Goal: Task Accomplishment & Management: Manage account settings

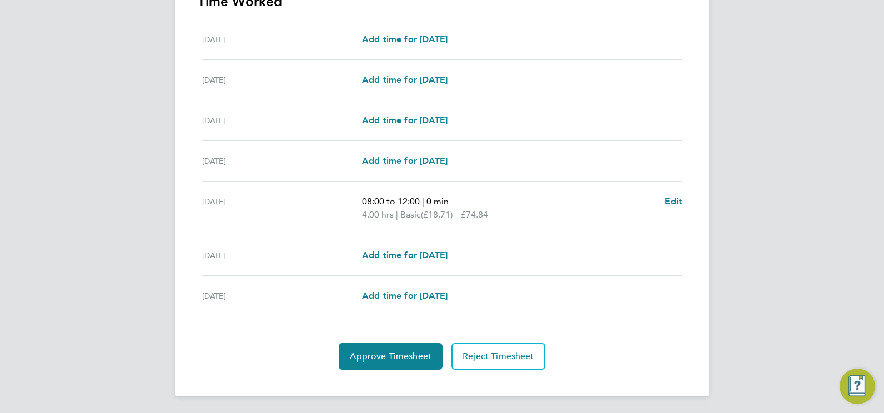
scroll to position [336, 0]
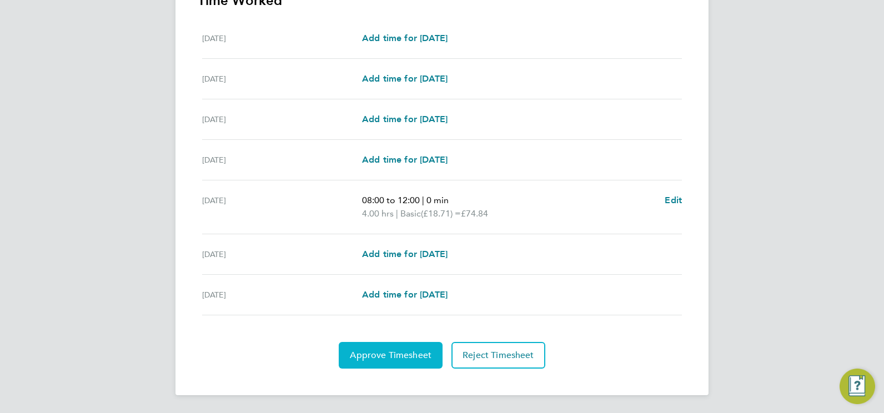
click at [400, 350] on span "Approve Timesheet" at bounding box center [391, 355] width 82 height 11
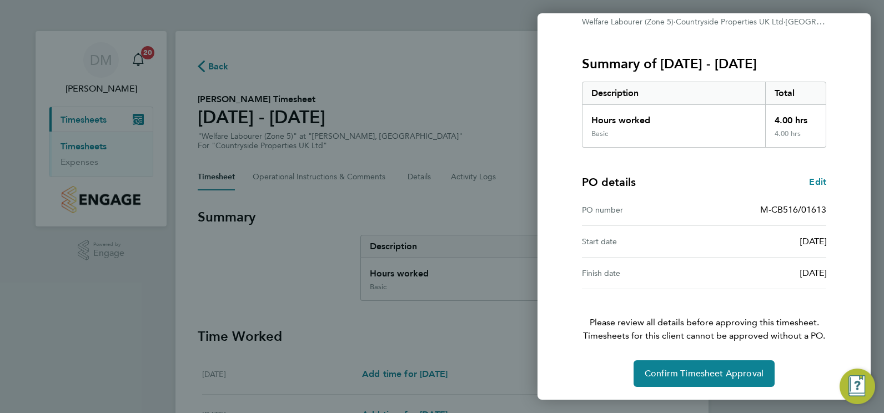
scroll to position [119, 0]
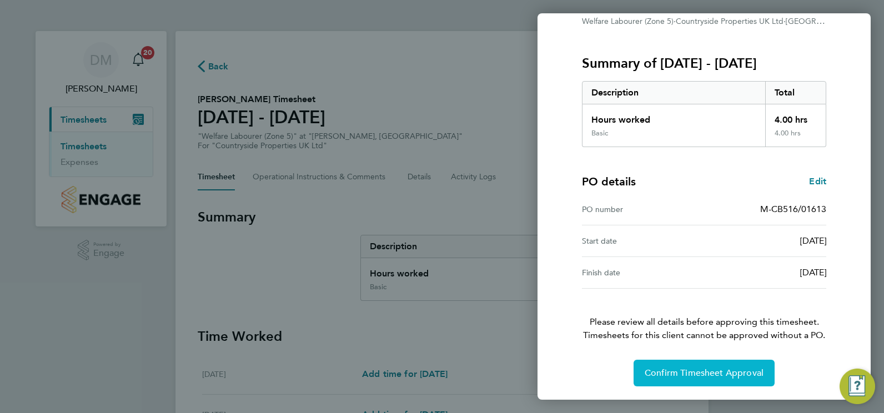
click at [726, 371] on span "Confirm Timesheet Approval" at bounding box center [704, 373] width 119 height 11
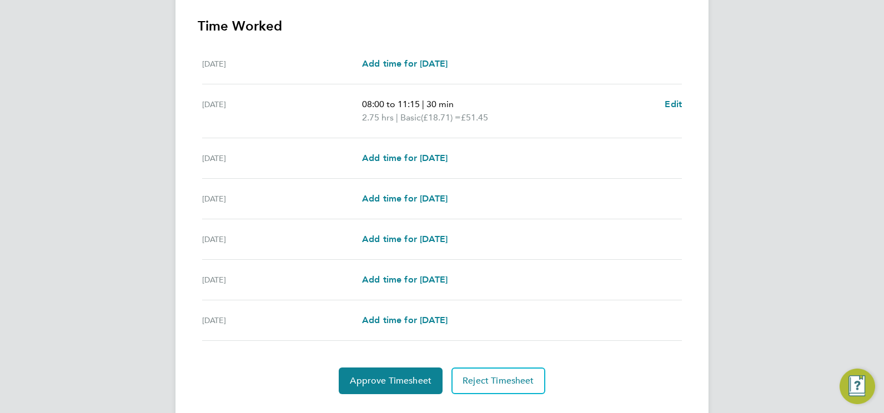
scroll to position [336, 0]
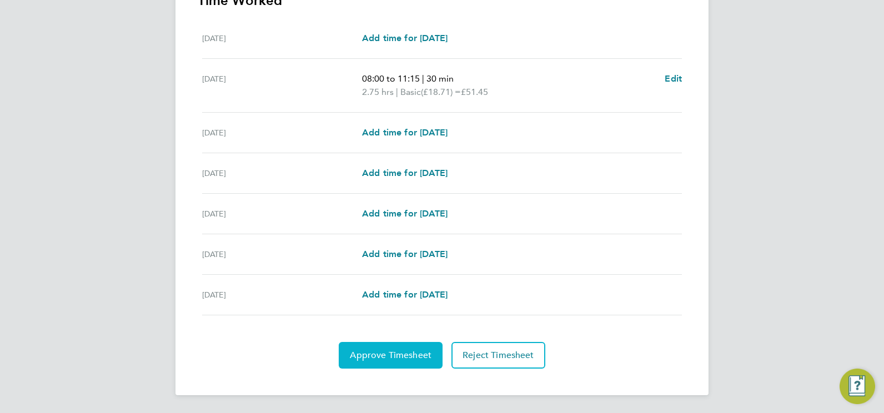
click at [422, 351] on span "Approve Timesheet" at bounding box center [391, 355] width 82 height 11
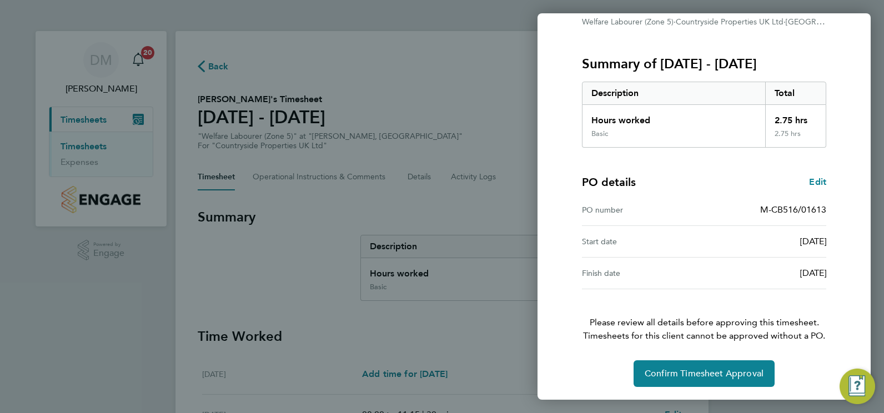
scroll to position [119, 0]
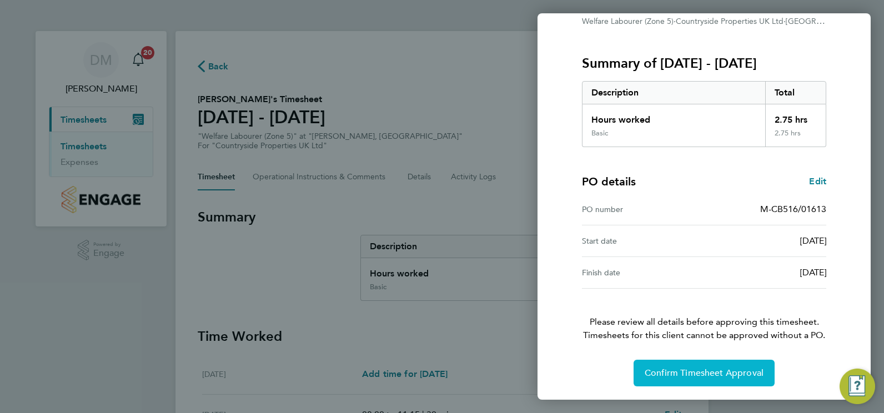
click at [671, 371] on span "Confirm Timesheet Approval" at bounding box center [704, 373] width 119 height 11
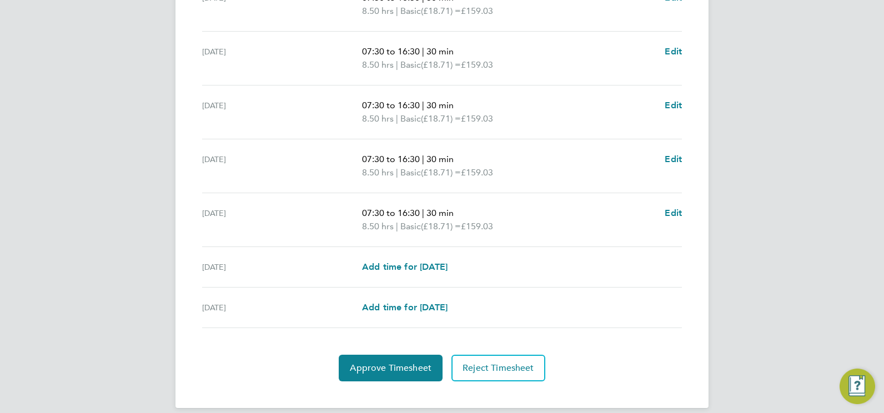
scroll to position [389, 0]
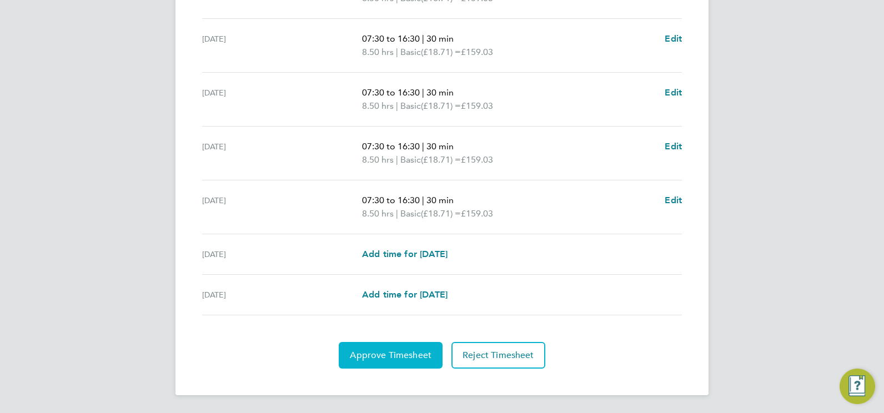
click at [402, 356] on span "Approve Timesheet" at bounding box center [391, 355] width 82 height 11
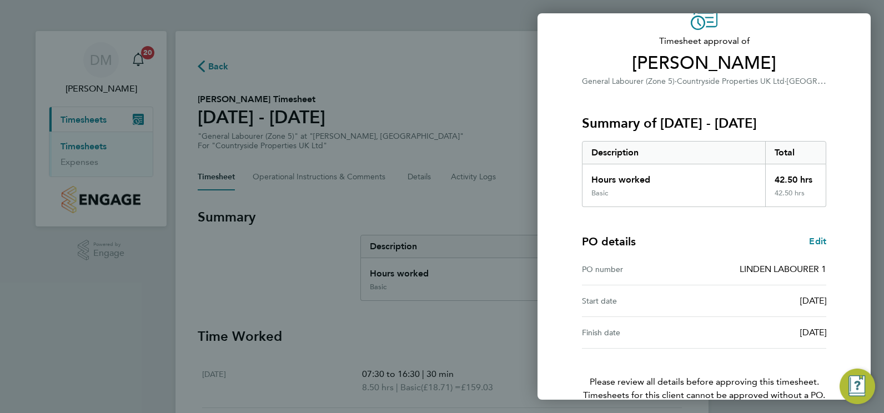
scroll to position [119, 0]
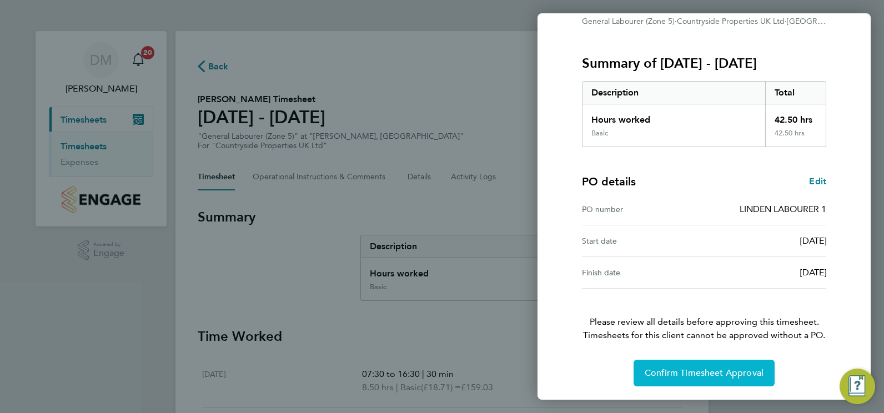
click at [691, 364] on button "Confirm Timesheet Approval" at bounding box center [704, 373] width 141 height 27
